Goal: Transaction & Acquisition: Purchase product/service

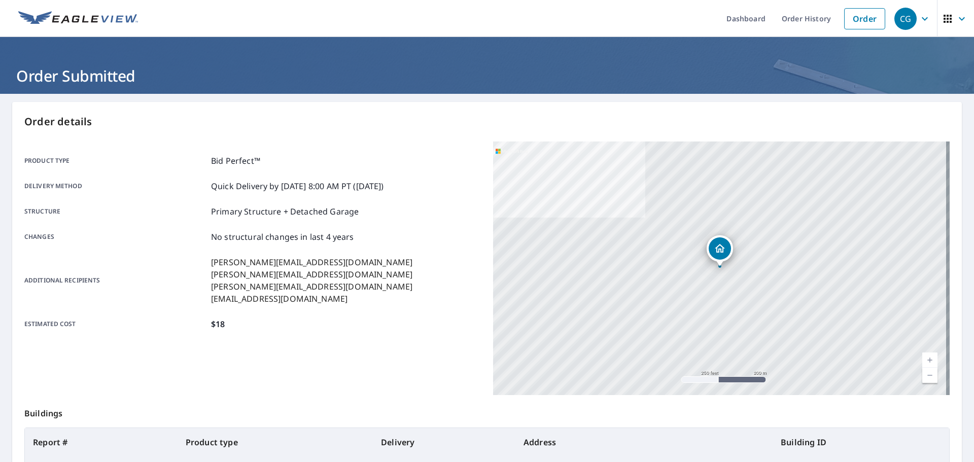
drag, startPoint x: 847, startPoint y: 20, endPoint x: 654, endPoint y: 19, distance: 192.8
click at [847, 20] on link "Order" at bounding box center [864, 18] width 41 height 21
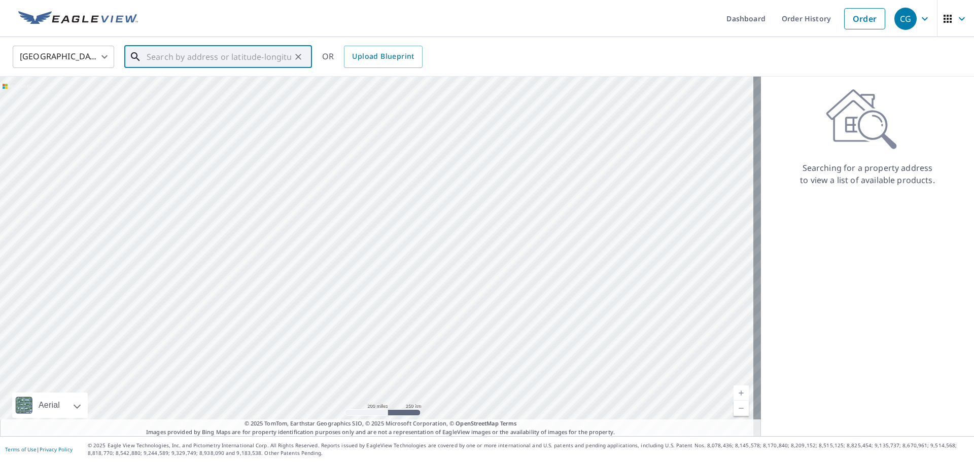
paste input "[STREET_ADDRESS]"
click at [226, 97] on p "[GEOGRAPHIC_DATA]" at bounding box center [224, 97] width 159 height 10
type input "[STREET_ADDRESS]"
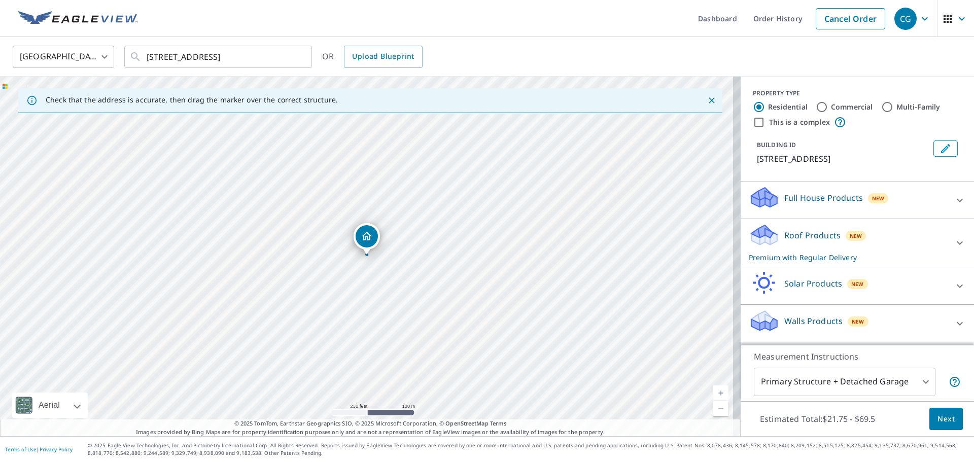
click at [784, 234] on p "Roof Products" at bounding box center [812, 235] width 56 height 12
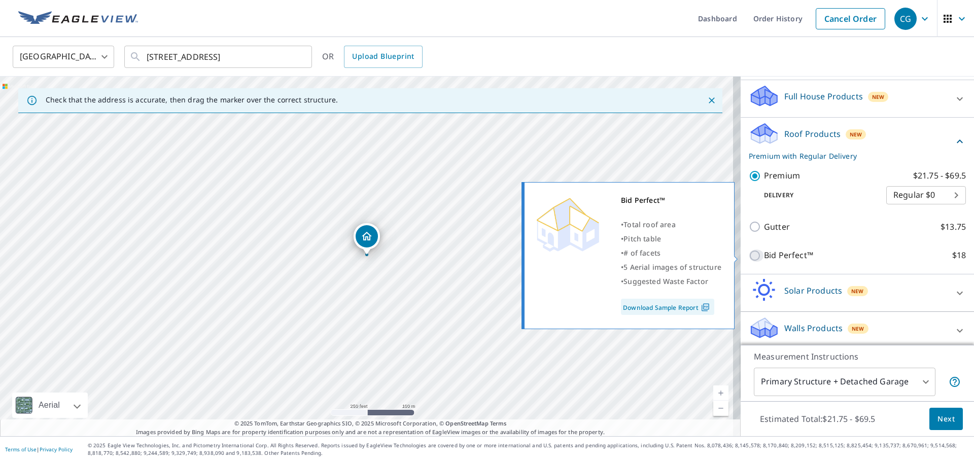
click at [752, 252] on input "Bid Perfect™ $18" at bounding box center [756, 256] width 15 height 12
checkbox input "true"
checkbox input "false"
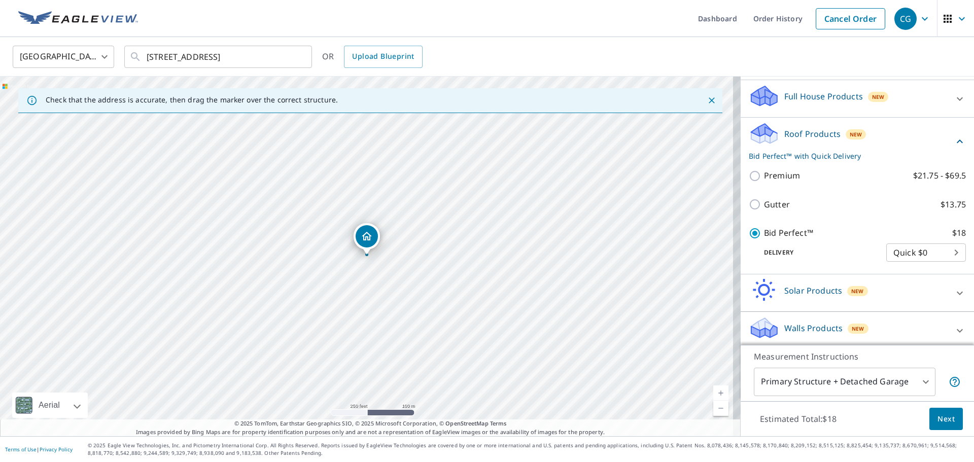
click at [944, 418] on span "Next" at bounding box center [946, 419] width 17 height 13
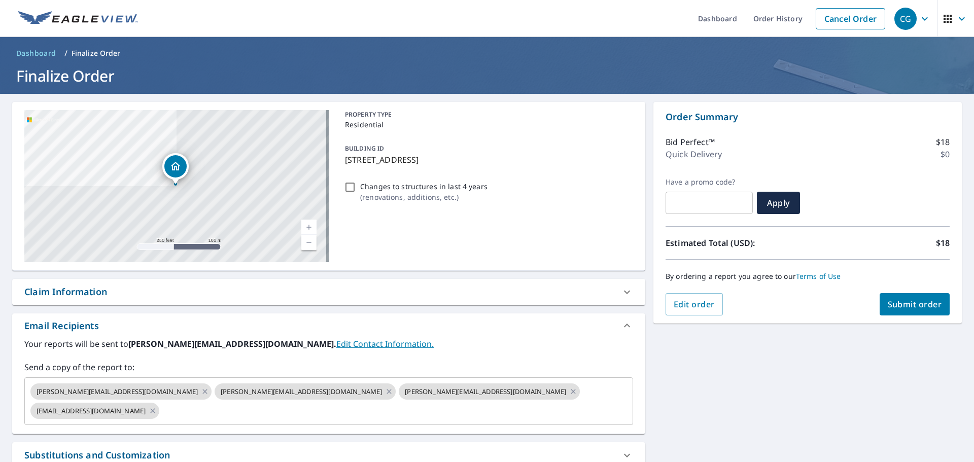
click at [912, 323] on div "Order Summary Bid Perfect™ $18 Quick Delivery $0 Have a promo code? ​ Apply Est…" at bounding box center [807, 213] width 308 height 222
click at [912, 314] on button "Submit order" at bounding box center [915, 304] width 71 height 22
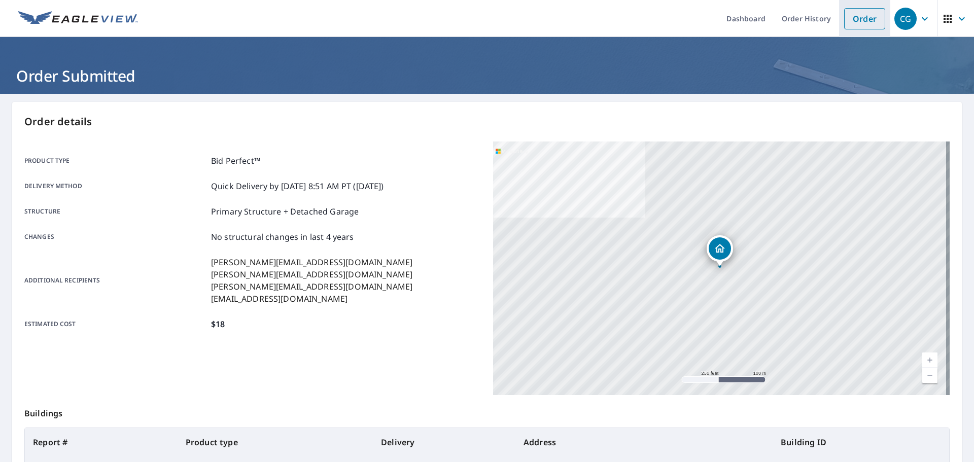
drag, startPoint x: 843, startPoint y: 6, endPoint x: 850, endPoint y: 19, distance: 15.4
click at [843, 6] on li "Order" at bounding box center [864, 18] width 51 height 37
click at [853, 23] on link "Order" at bounding box center [864, 18] width 41 height 21
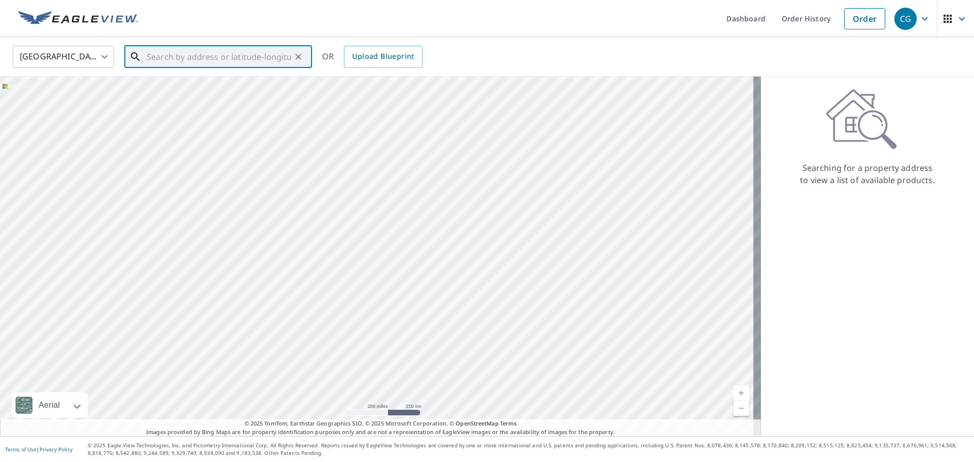
drag, startPoint x: 199, startPoint y: 78, endPoint x: 206, endPoint y: 57, distance: 22.5
paste input "[STREET_ADDRESS]"
click at [192, 77] on li "[STREET_ADDRESS]" at bounding box center [218, 91] width 188 height 34
type input "[STREET_ADDRESS]"
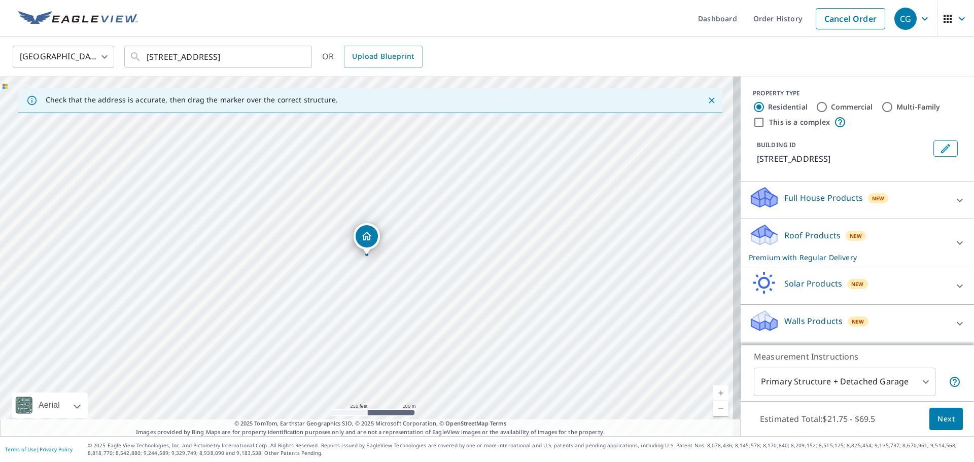
click at [815, 233] on p "Roof Products" at bounding box center [812, 235] width 56 height 12
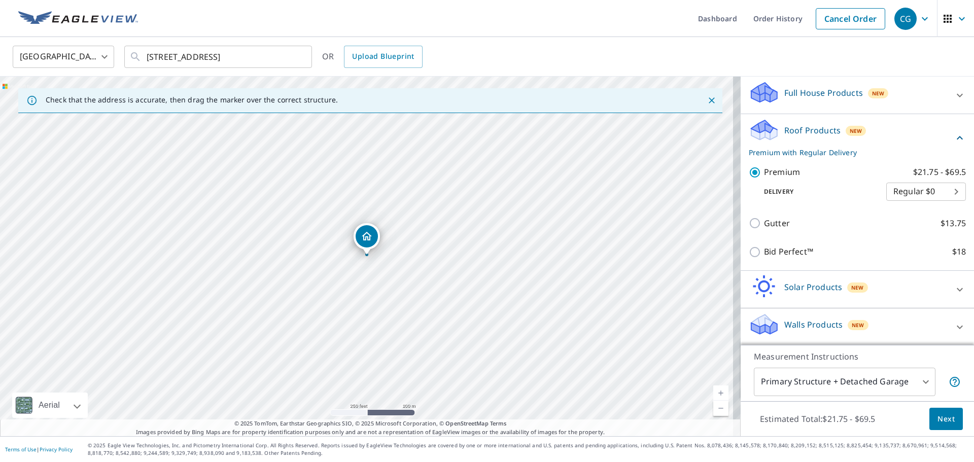
scroll to position [106, 0]
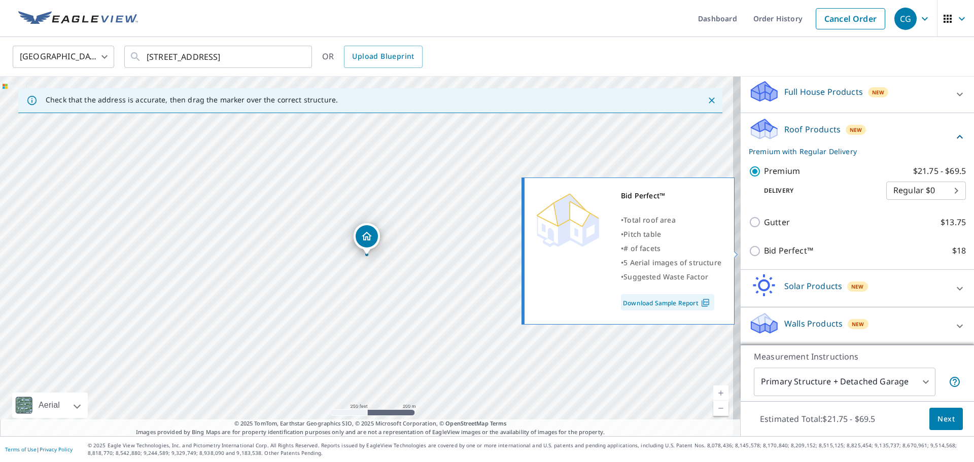
click at [750, 252] on input "Bid Perfect™ $18" at bounding box center [756, 251] width 15 height 12
checkbox input "true"
checkbox input "false"
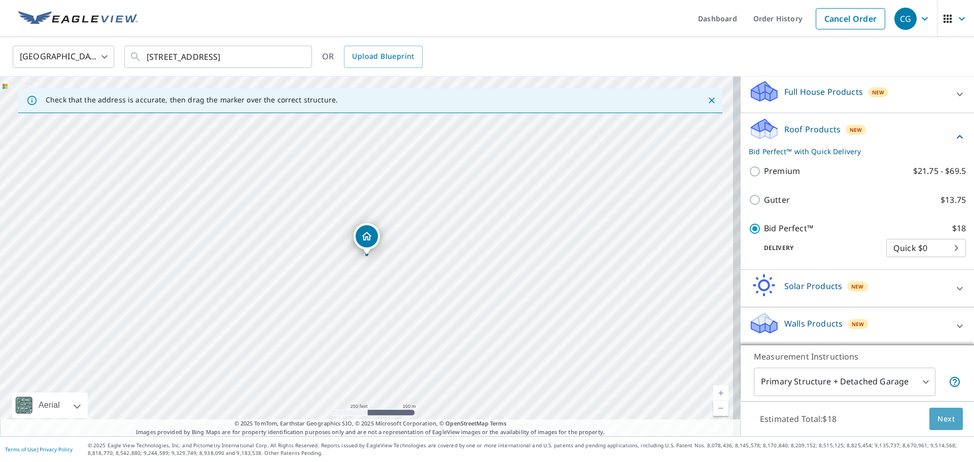
click at [929, 412] on button "Next" at bounding box center [945, 419] width 33 height 23
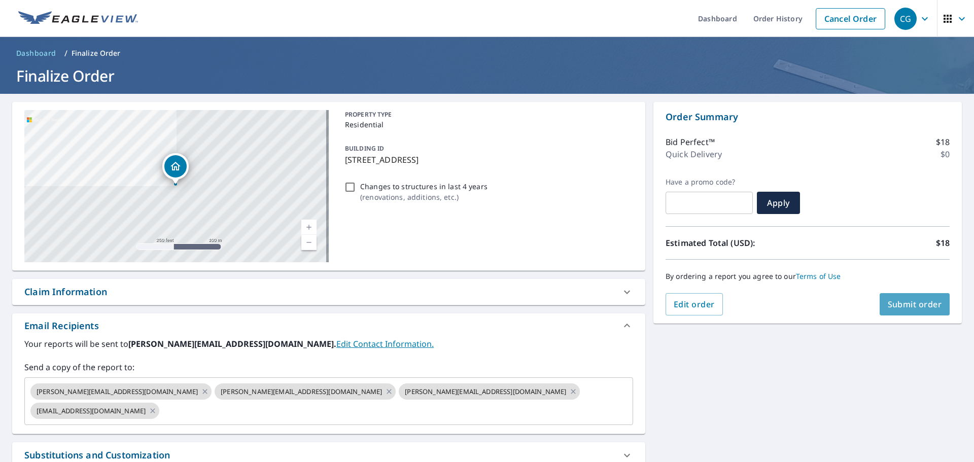
click at [891, 302] on span "Submit order" at bounding box center [915, 304] width 54 height 11
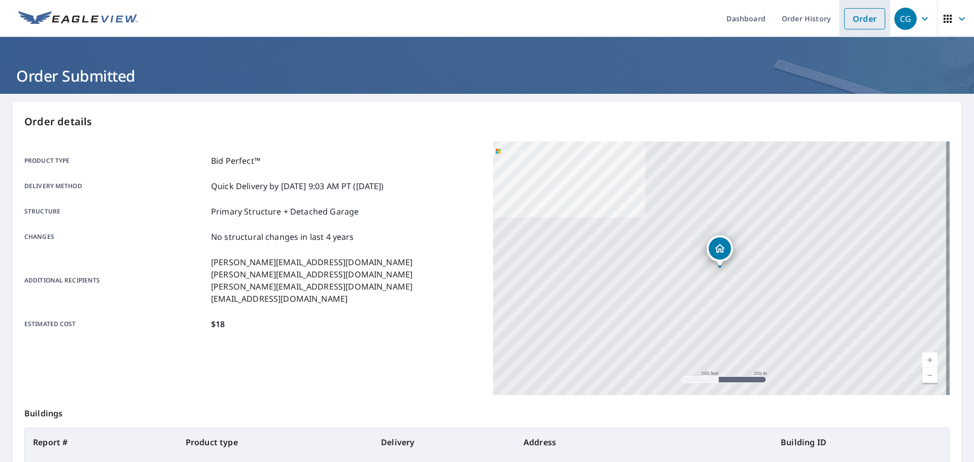
click at [856, 22] on link "Order" at bounding box center [864, 18] width 41 height 21
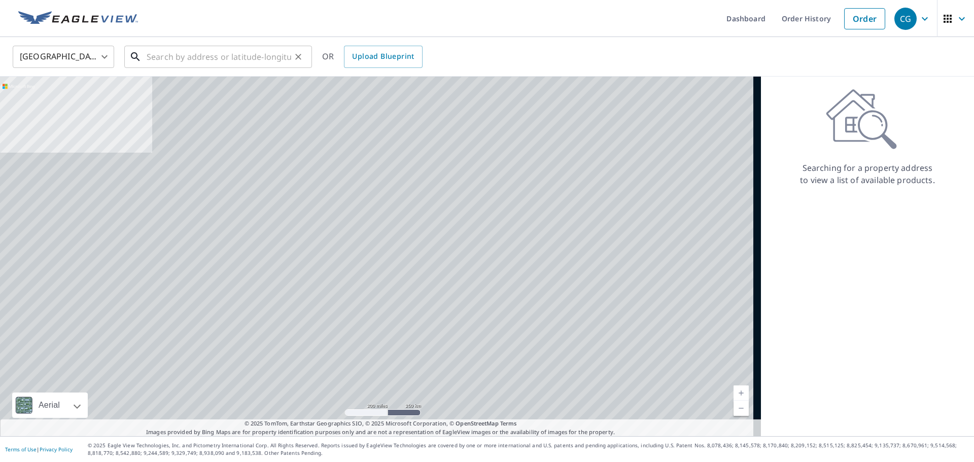
click at [253, 59] on input "text" at bounding box center [219, 57] width 145 height 28
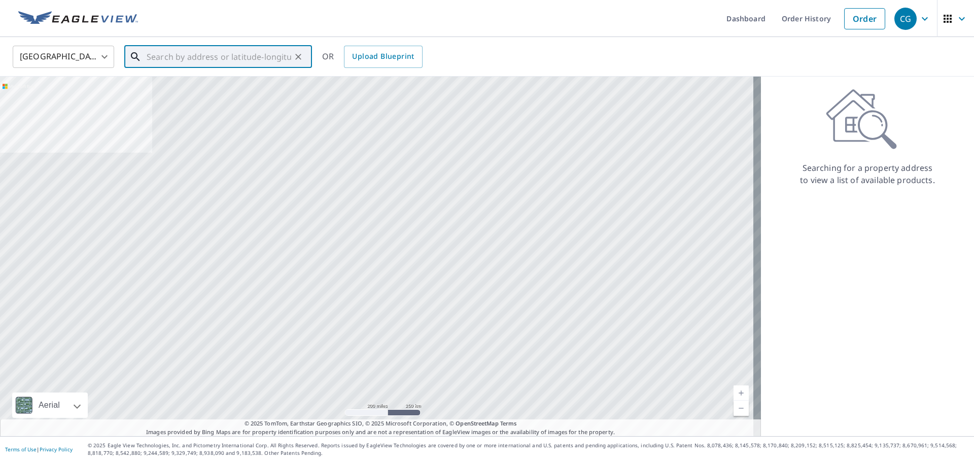
paste input "11129 MODEL CIR E"
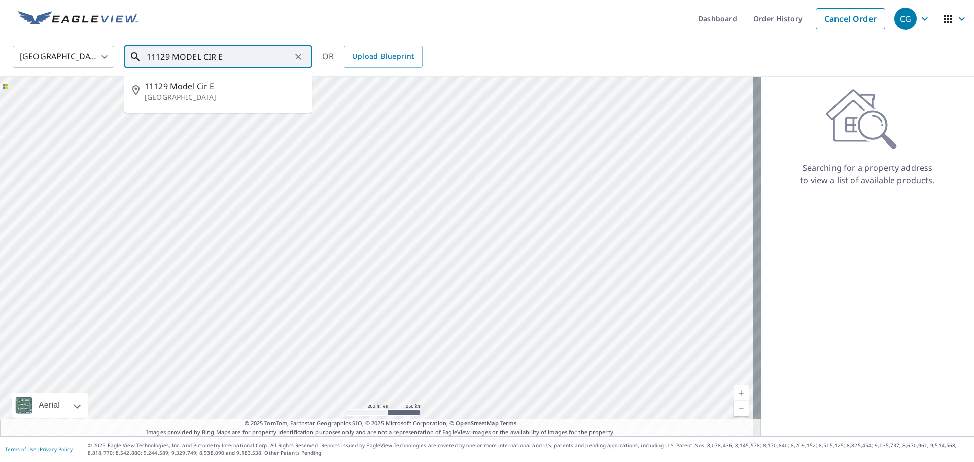
click at [231, 95] on p "[GEOGRAPHIC_DATA]" at bounding box center [224, 97] width 159 height 10
type input "[STREET_ADDRESS]"
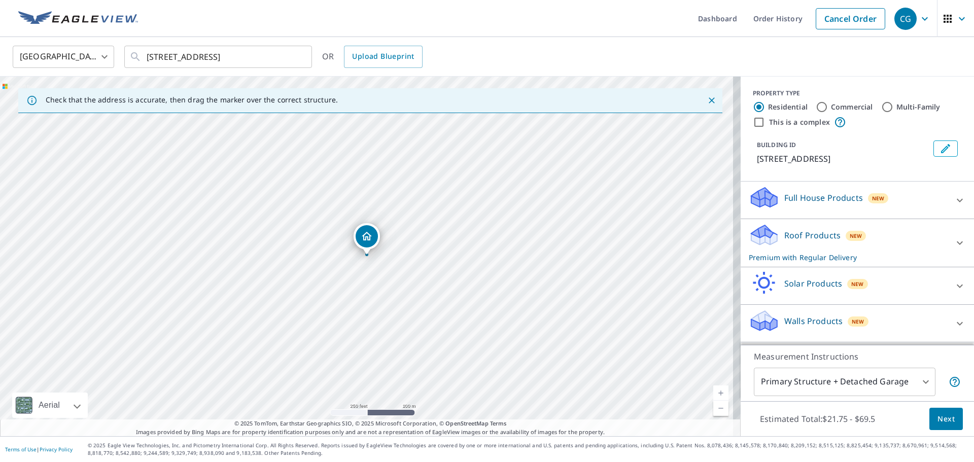
click at [819, 241] on div "Roof Products New Premium with Regular Delivery" at bounding box center [848, 243] width 199 height 40
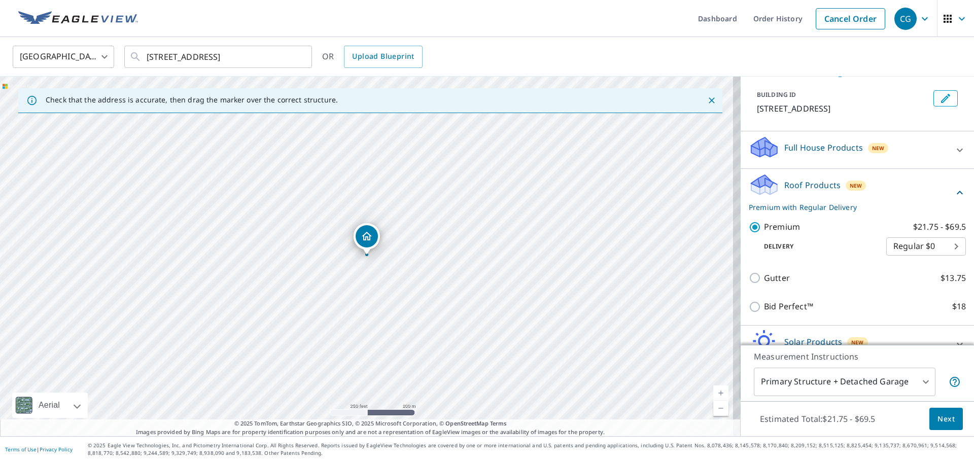
scroll to position [106, 0]
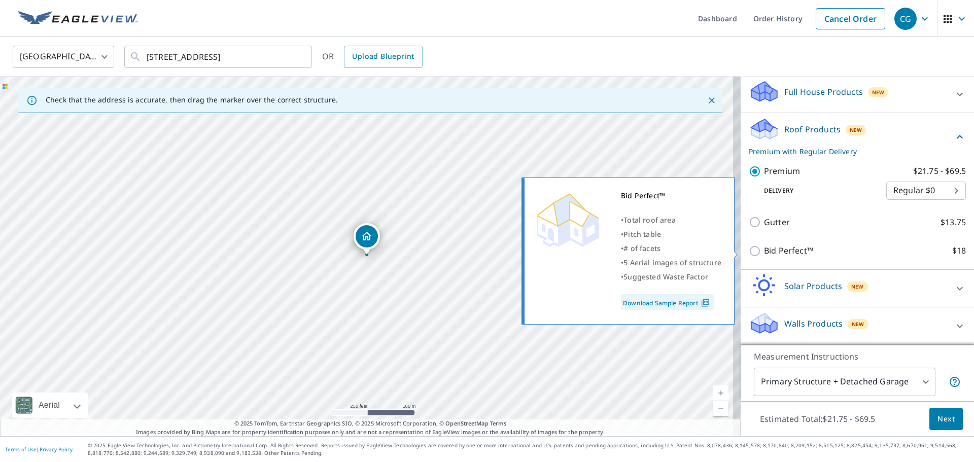
click at [752, 248] on input "Bid Perfect™ $18" at bounding box center [756, 251] width 15 height 12
checkbox input "true"
checkbox input "false"
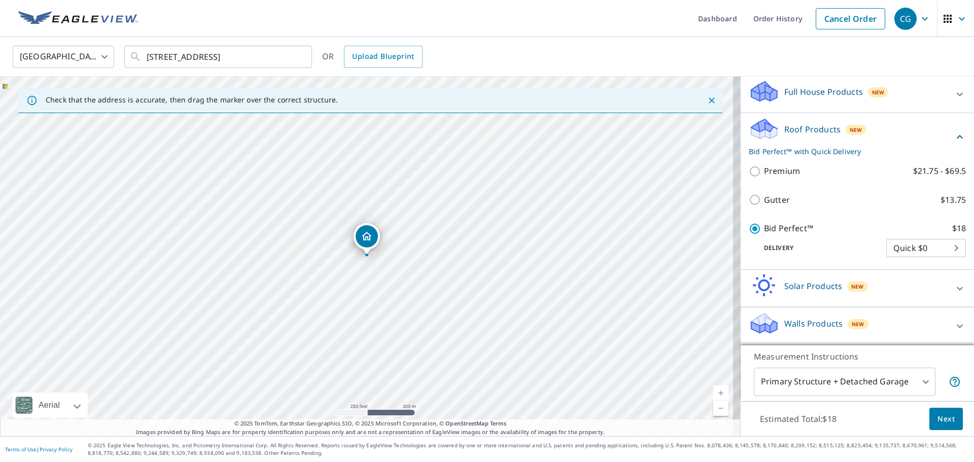
click at [929, 417] on button "Next" at bounding box center [945, 419] width 33 height 23
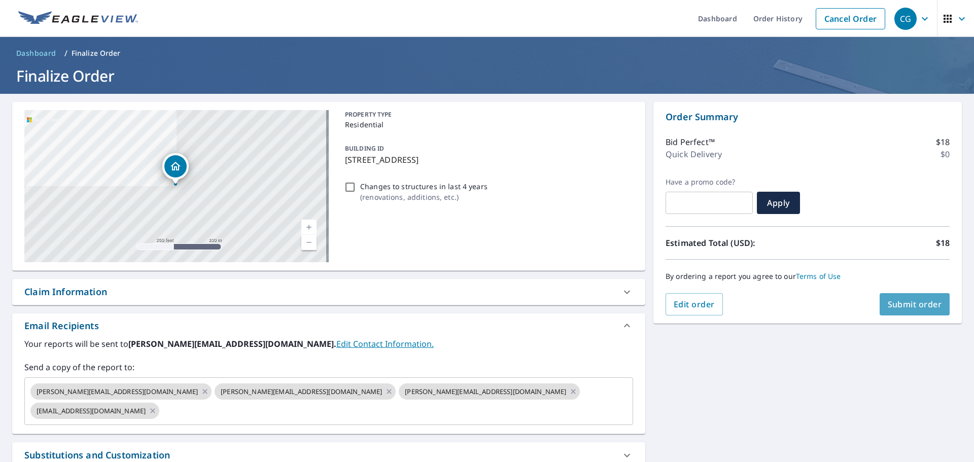
click at [880, 310] on button "Submit order" at bounding box center [915, 304] width 71 height 22
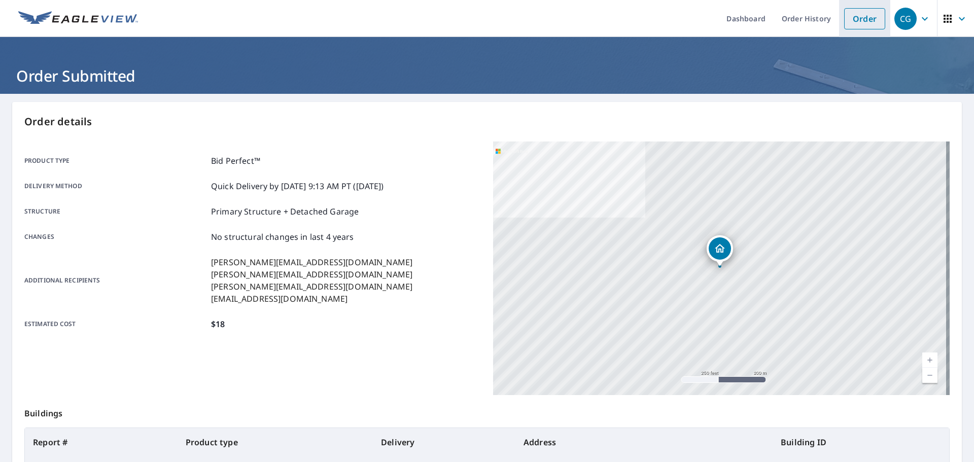
drag, startPoint x: 866, startPoint y: 27, endPoint x: 865, endPoint y: 21, distance: 6.8
click at [866, 27] on link "Order" at bounding box center [864, 18] width 41 height 21
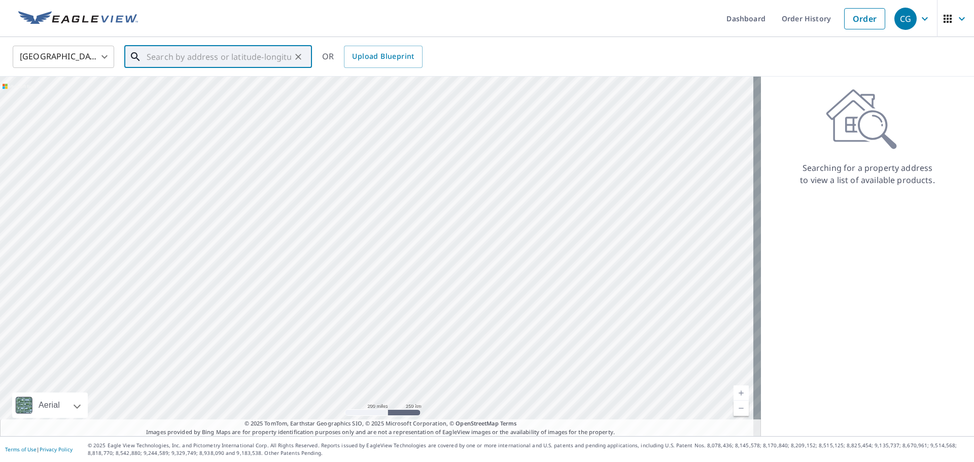
paste input "[STREET_ADDRESS][PERSON_NAME]"
click at [222, 95] on p "[GEOGRAPHIC_DATA]" at bounding box center [224, 97] width 159 height 10
type input "[STREET_ADDRESS][PERSON_NAME]"
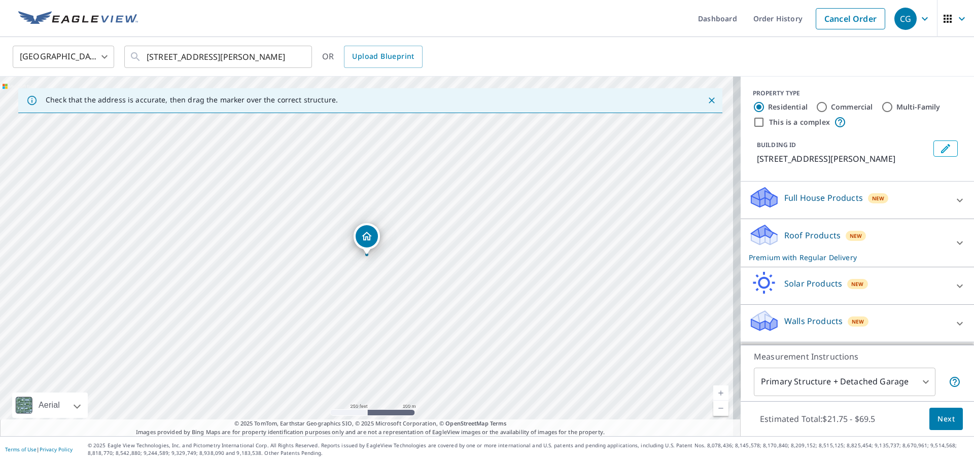
click at [828, 236] on div "Roof Products New Premium with Regular Delivery" at bounding box center [848, 243] width 199 height 40
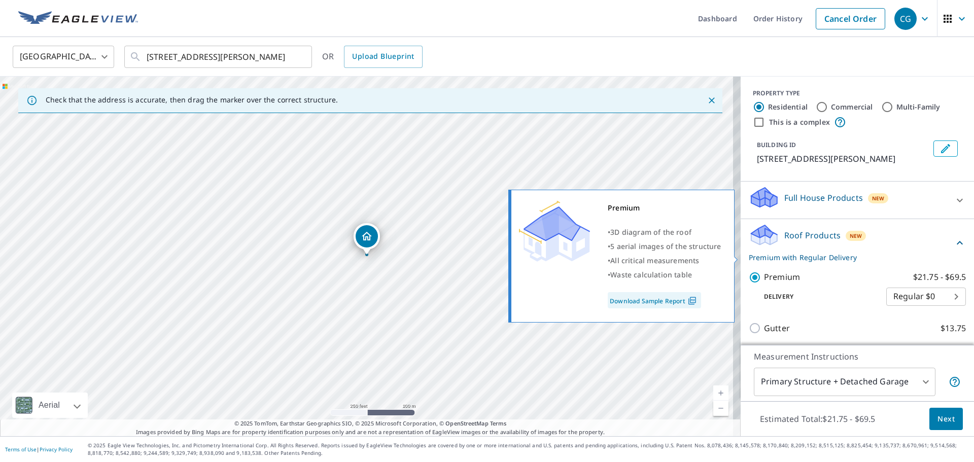
scroll to position [51, 0]
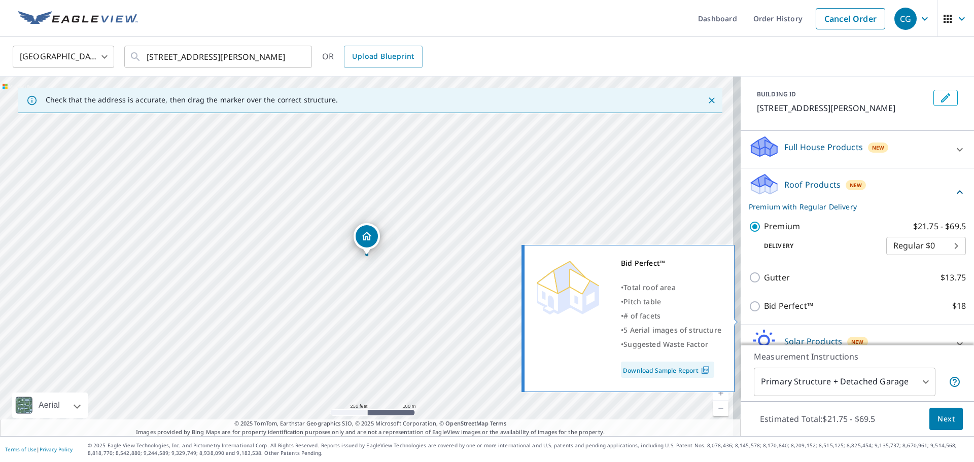
click at [751, 313] on input "Bid Perfect™ $18" at bounding box center [756, 306] width 15 height 12
checkbox input "true"
checkbox input "false"
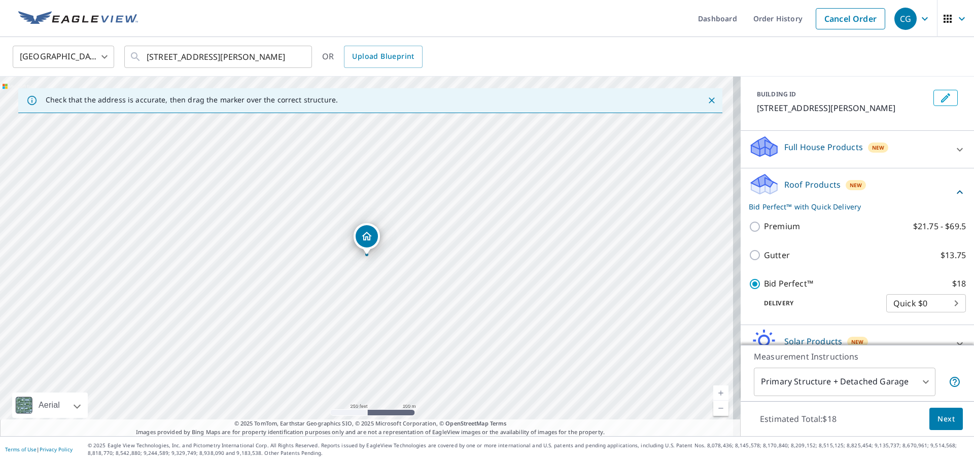
click at [950, 408] on button "Next" at bounding box center [945, 419] width 33 height 23
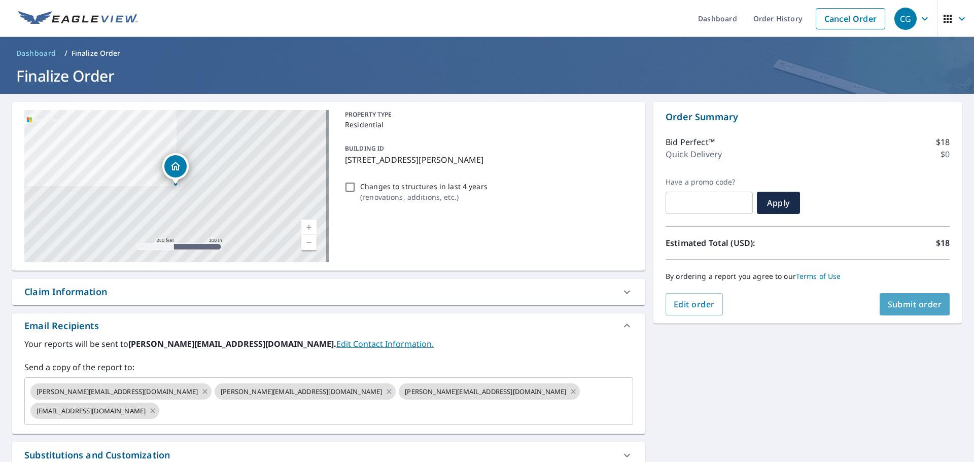
click at [916, 308] on span "Submit order" at bounding box center [915, 304] width 54 height 11
